Goal: Information Seeking & Learning: Learn about a topic

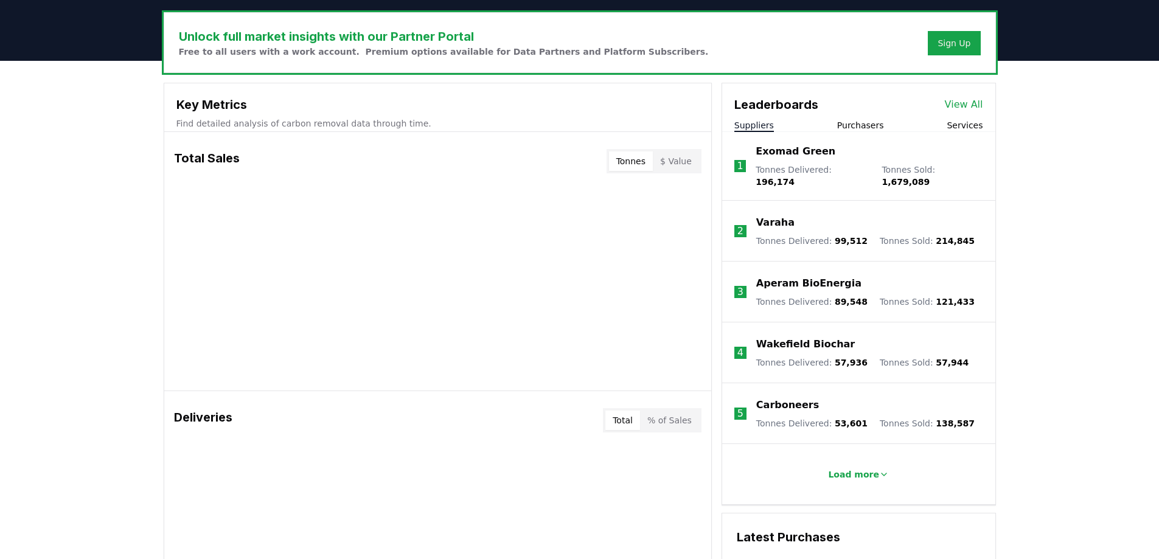
scroll to position [365, 0]
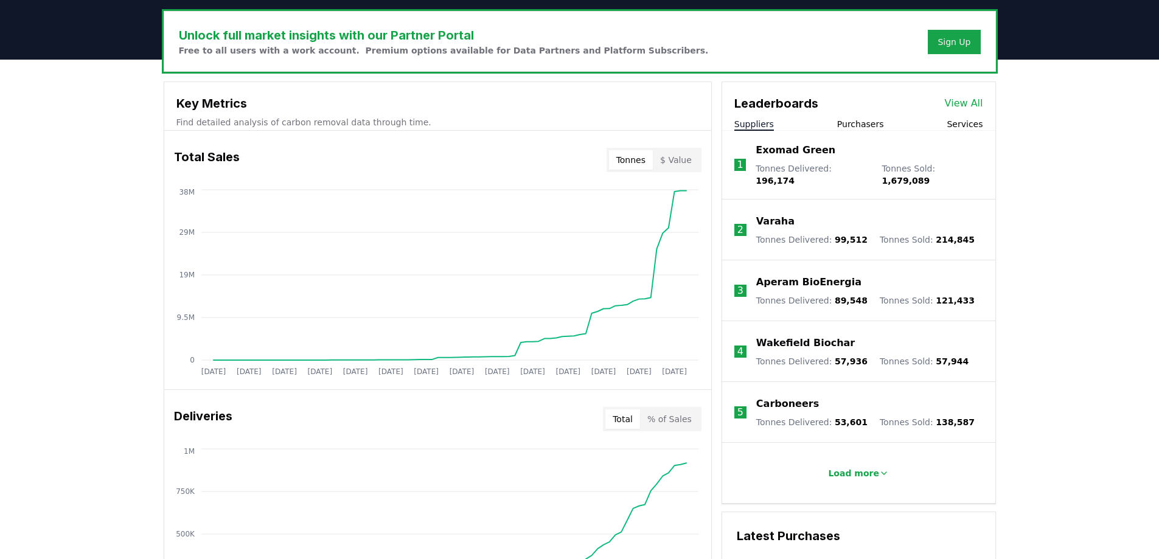
click at [757, 120] on button "Suppliers" at bounding box center [755, 124] width 40 height 12
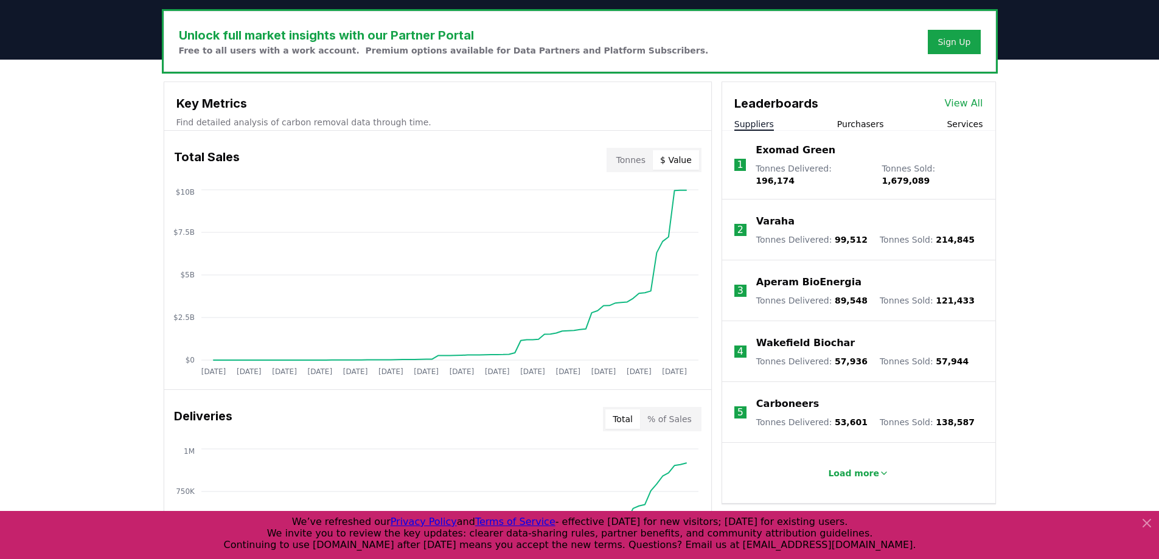
click at [683, 158] on button "$ Value" at bounding box center [676, 159] width 46 height 19
click at [641, 161] on button "Tonnes" at bounding box center [631, 159] width 44 height 19
click at [682, 161] on button "$ Value" at bounding box center [676, 159] width 46 height 19
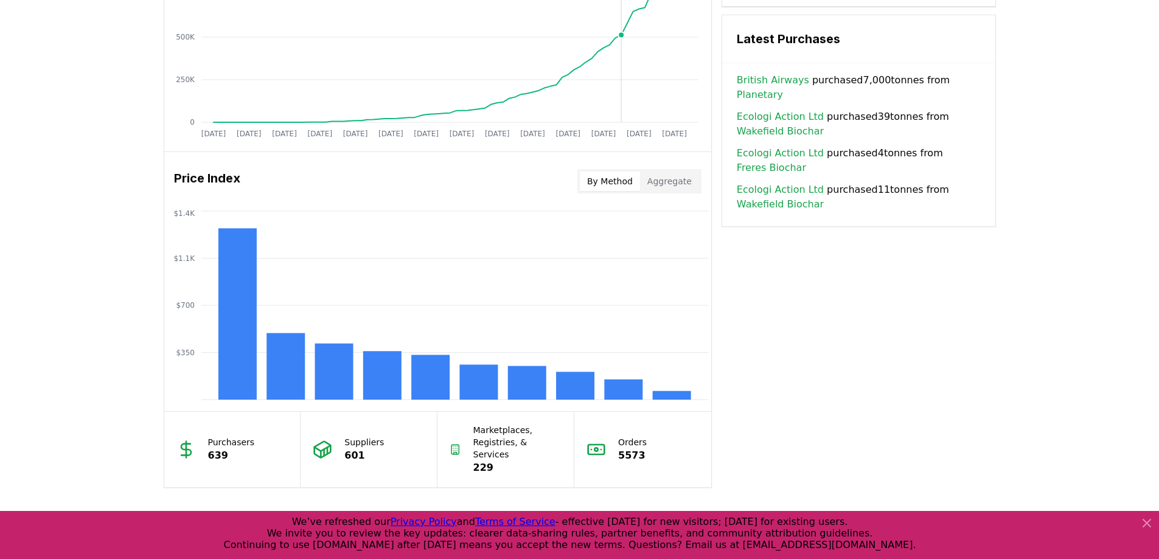
scroll to position [913, 0]
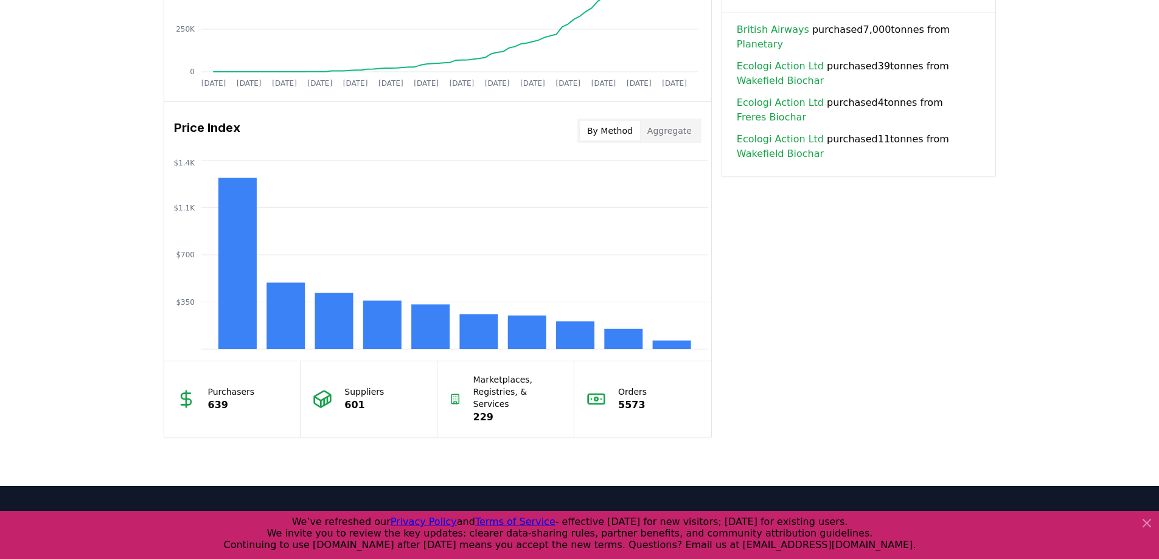
click at [500, 394] on p "Marketplaces, Registries, & Services" at bounding box center [517, 392] width 89 height 37
click at [450, 389] on icon at bounding box center [455, 398] width 11 height 19
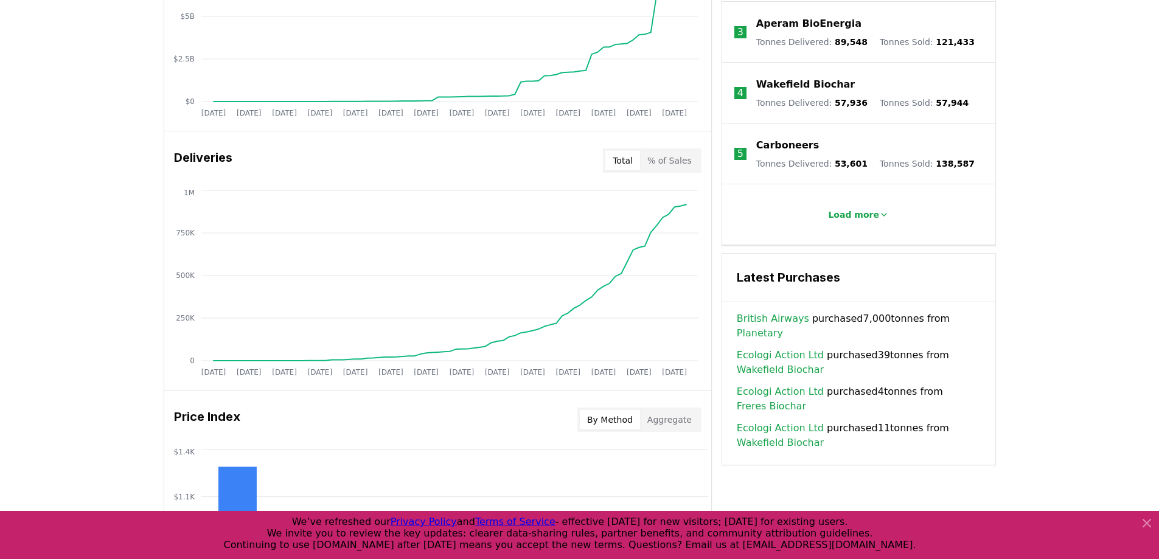
scroll to position [596, 0]
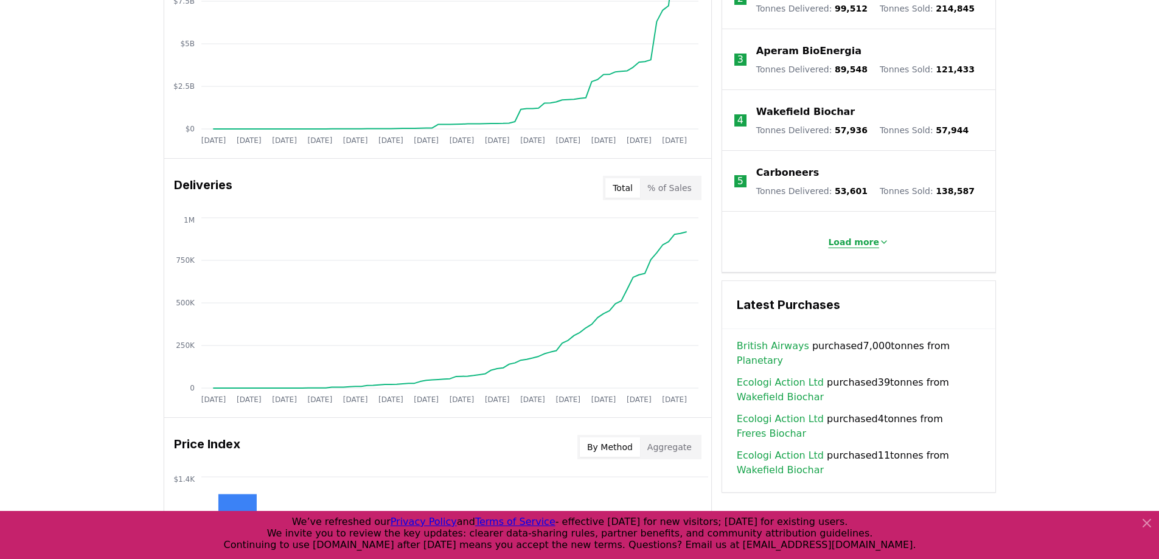
click at [857, 239] on p "Load more" at bounding box center [853, 242] width 51 height 12
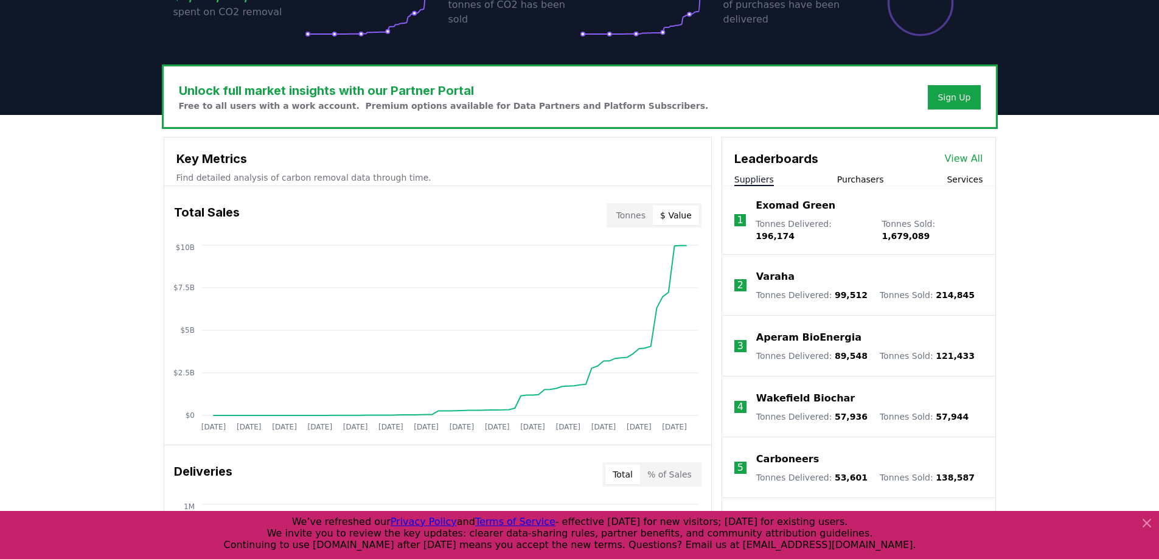
scroll to position [292, 0]
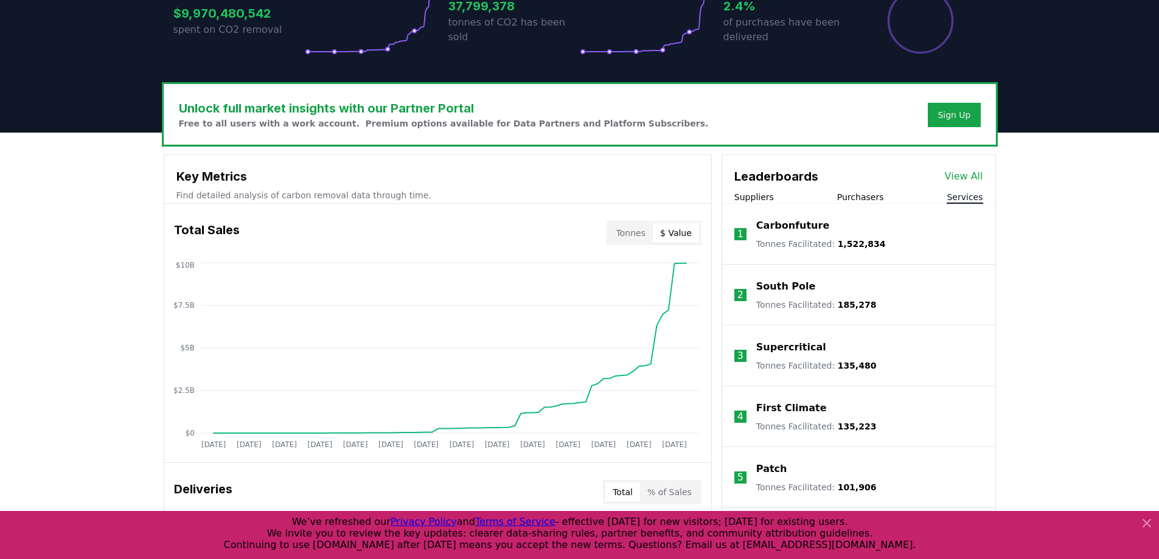
click at [967, 197] on button "Services" at bounding box center [965, 197] width 36 height 12
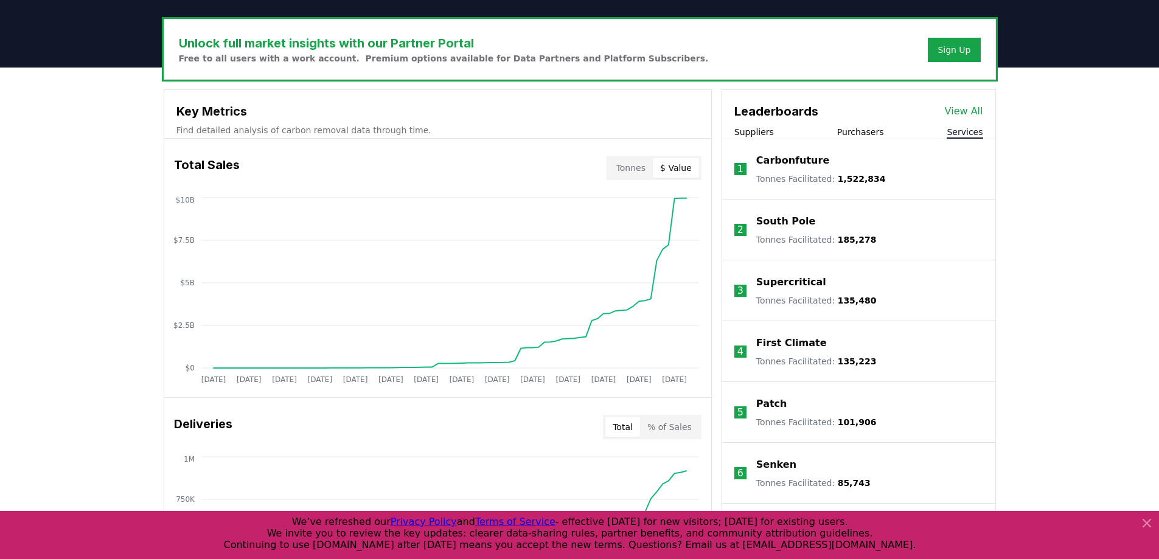
scroll to position [353, 0]
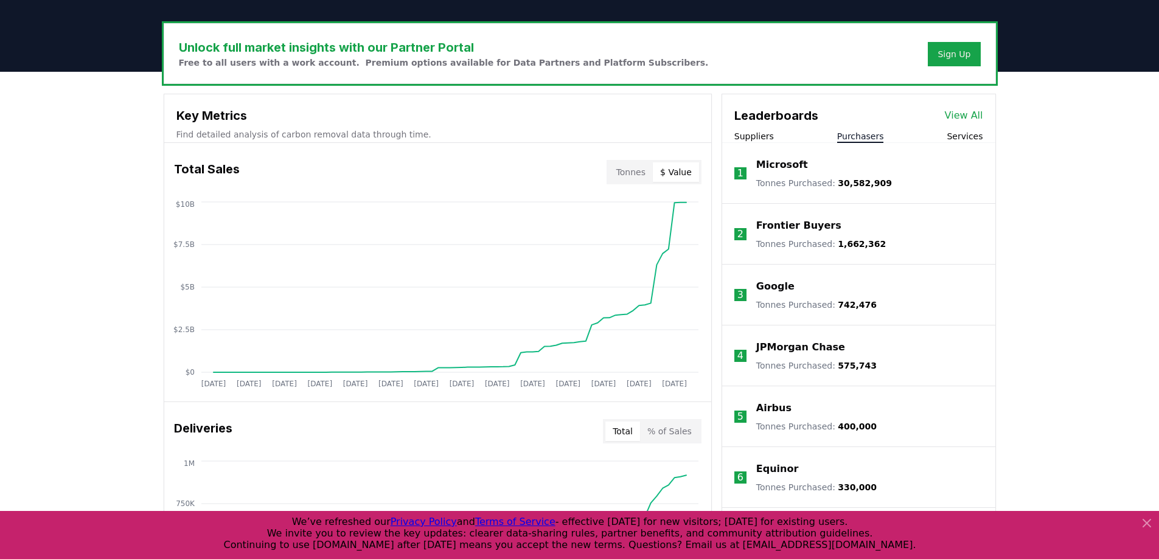
click at [868, 139] on button "Purchasers" at bounding box center [860, 136] width 47 height 12
click at [759, 141] on button "Suppliers" at bounding box center [755, 136] width 40 height 12
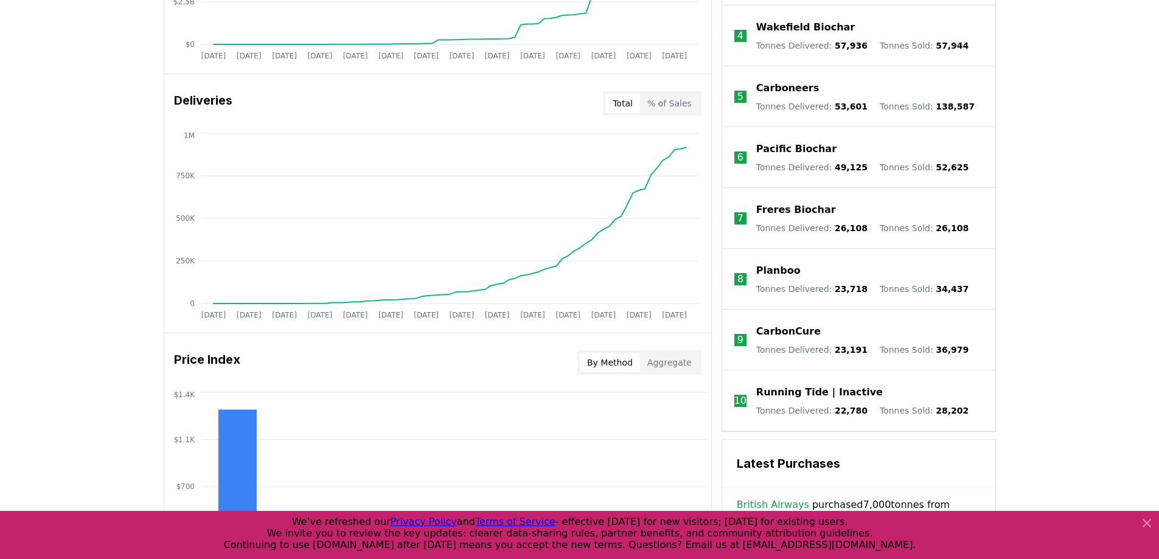
scroll to position [657, 0]
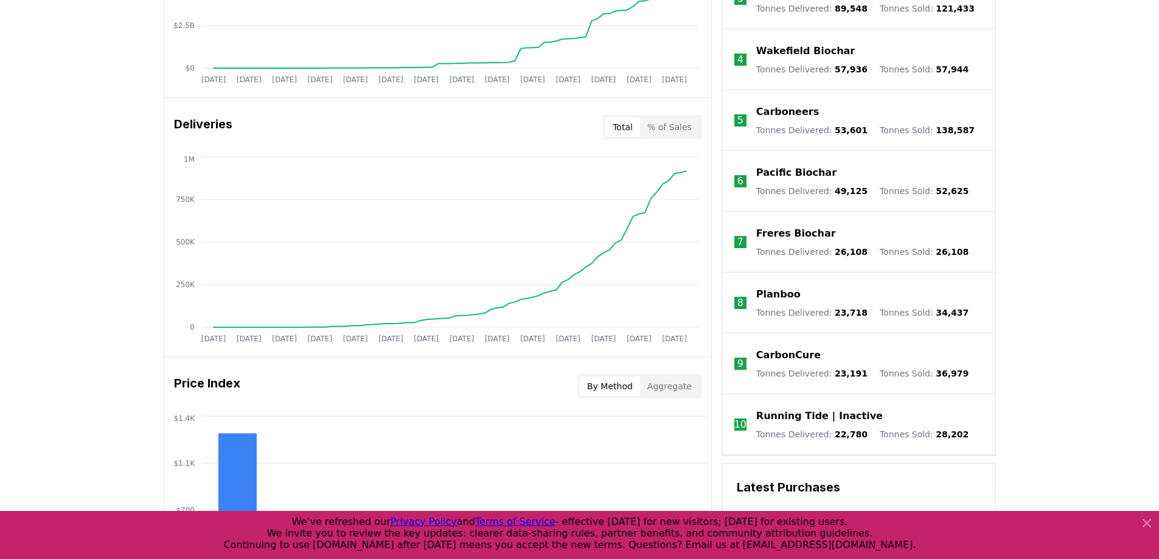
click at [664, 379] on button "Aggregate" at bounding box center [669, 386] width 59 height 19
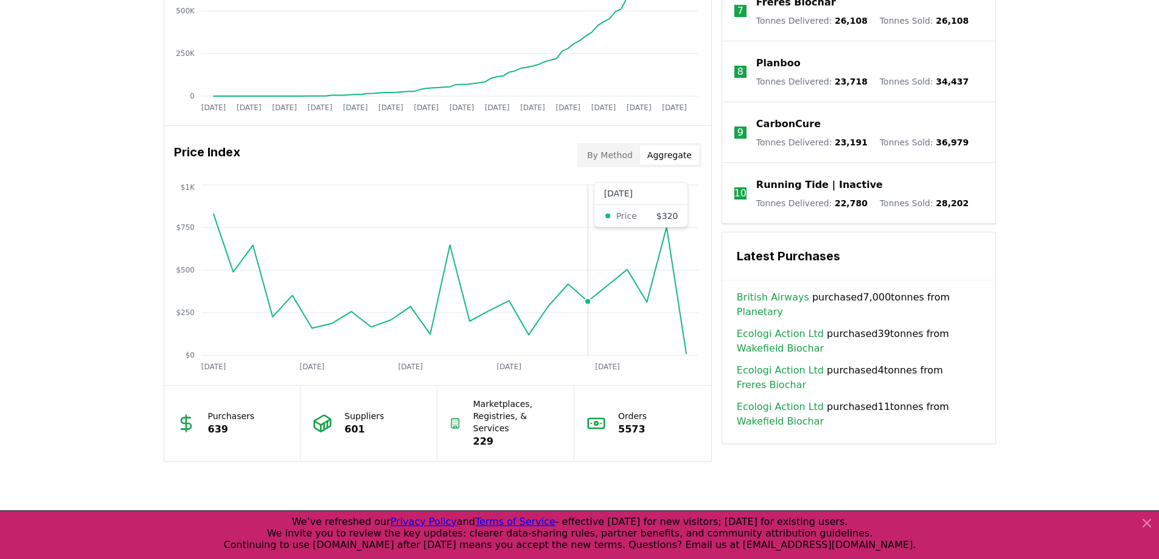
scroll to position [901, 0]
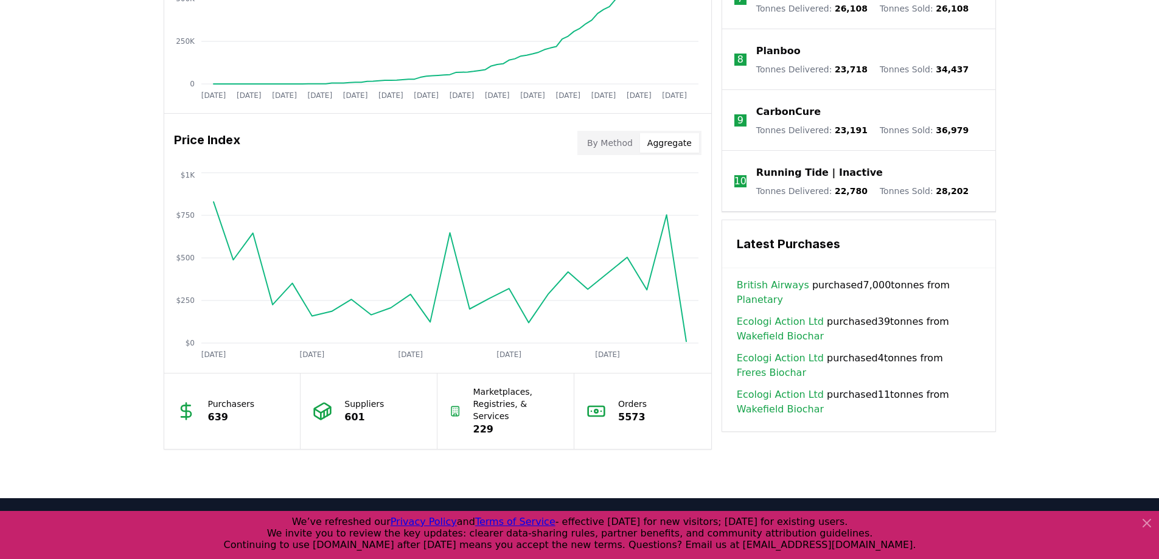
click at [461, 402] on icon at bounding box center [455, 411] width 11 height 19
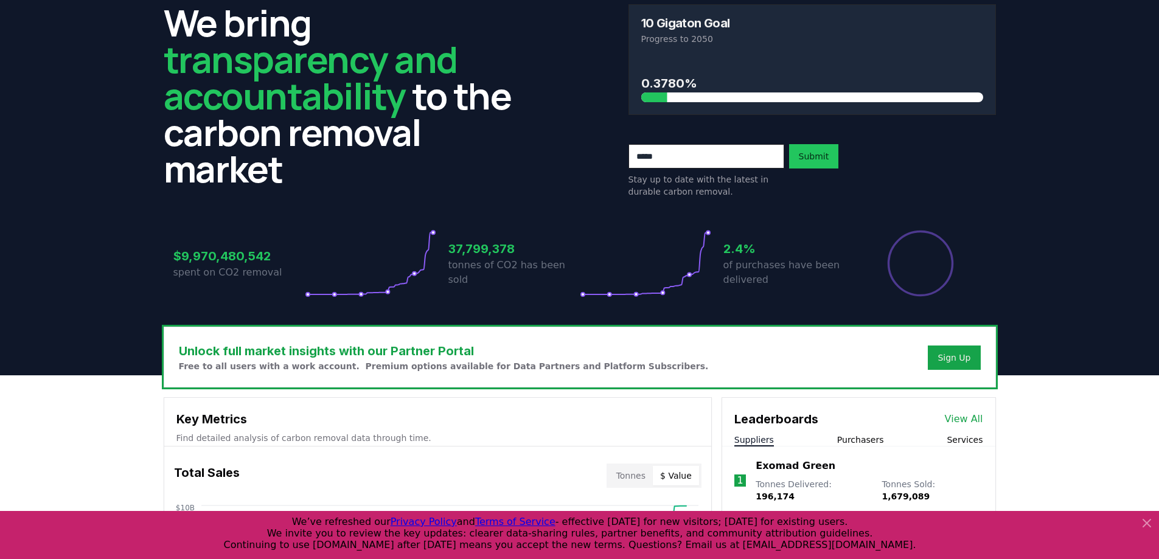
scroll to position [0, 0]
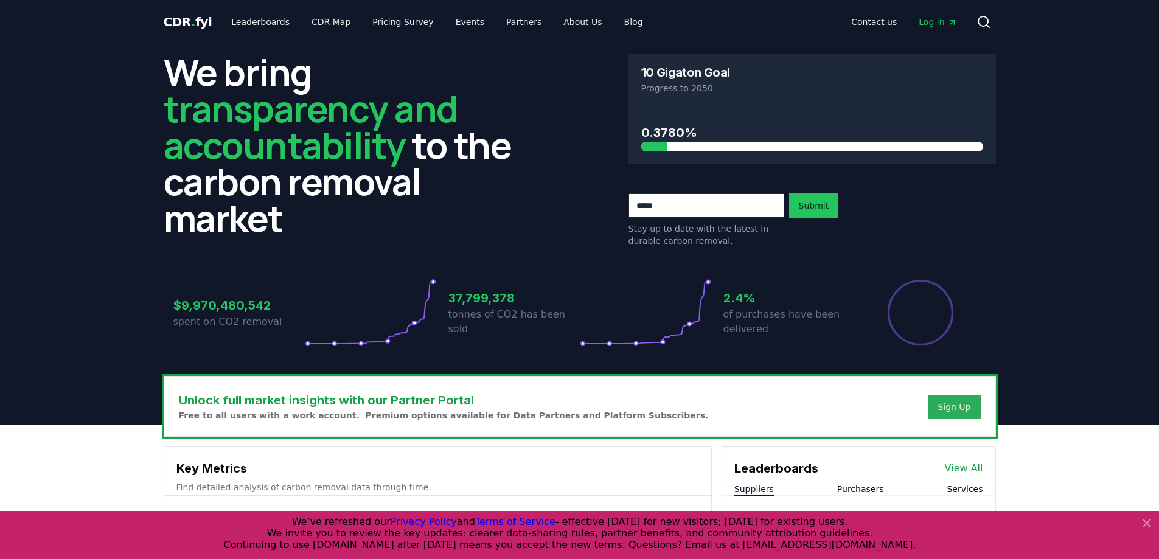
click at [952, 404] on div "Sign Up" at bounding box center [954, 407] width 33 height 12
